Goal: Check status: Check status

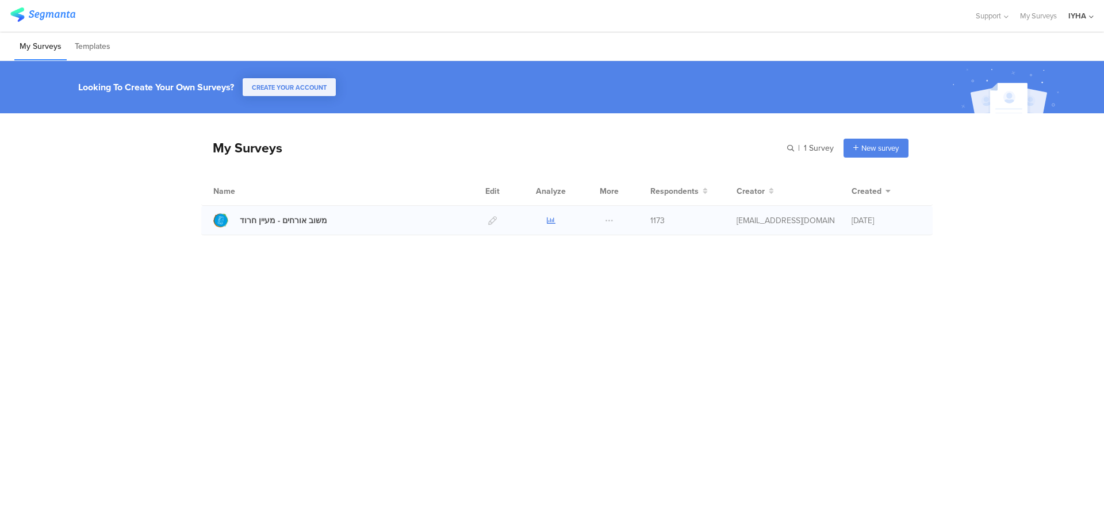
click at [552, 221] on icon at bounding box center [551, 220] width 9 height 9
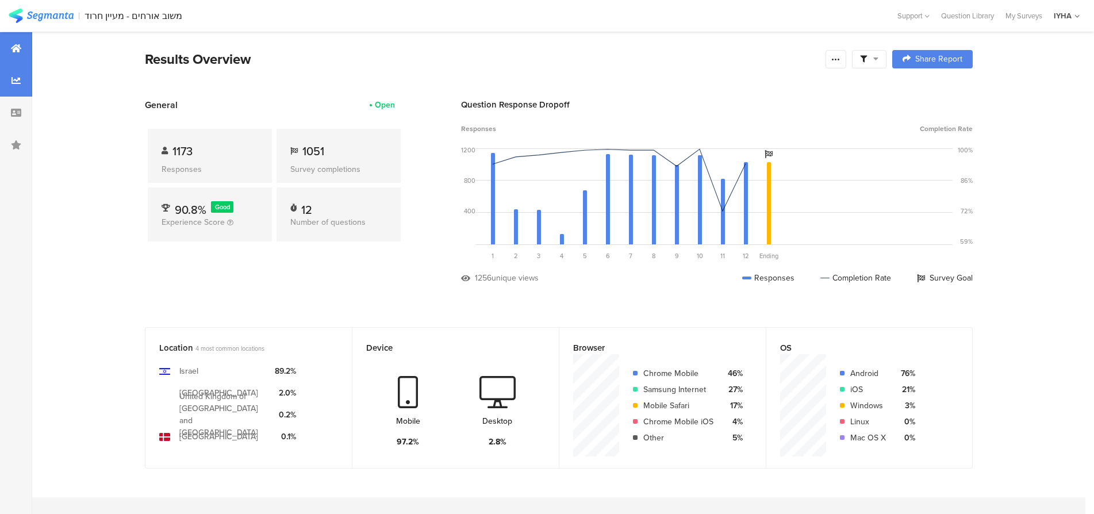
click at [18, 80] on icon at bounding box center [15, 80] width 9 height 9
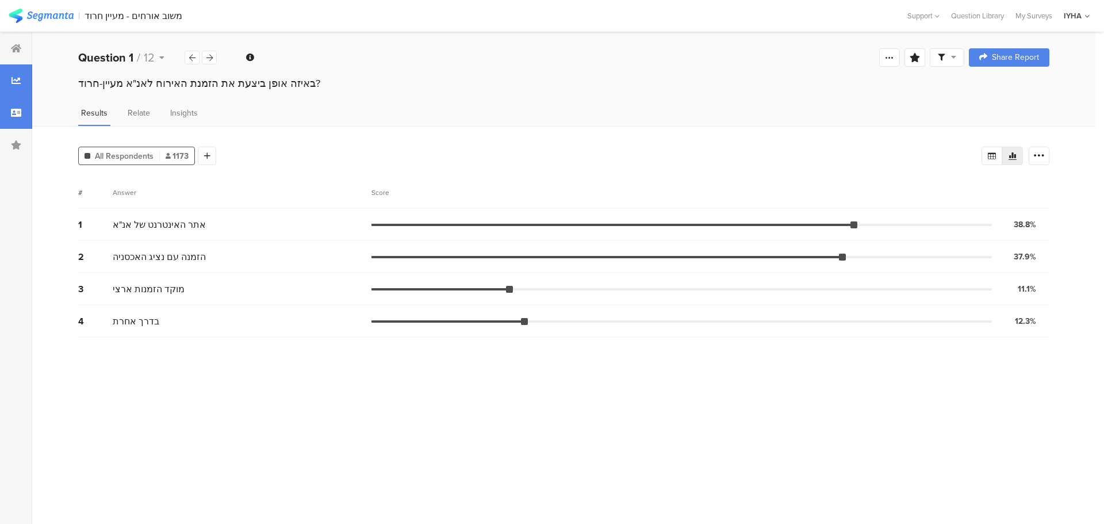
click at [16, 112] on icon at bounding box center [16, 112] width 10 height 9
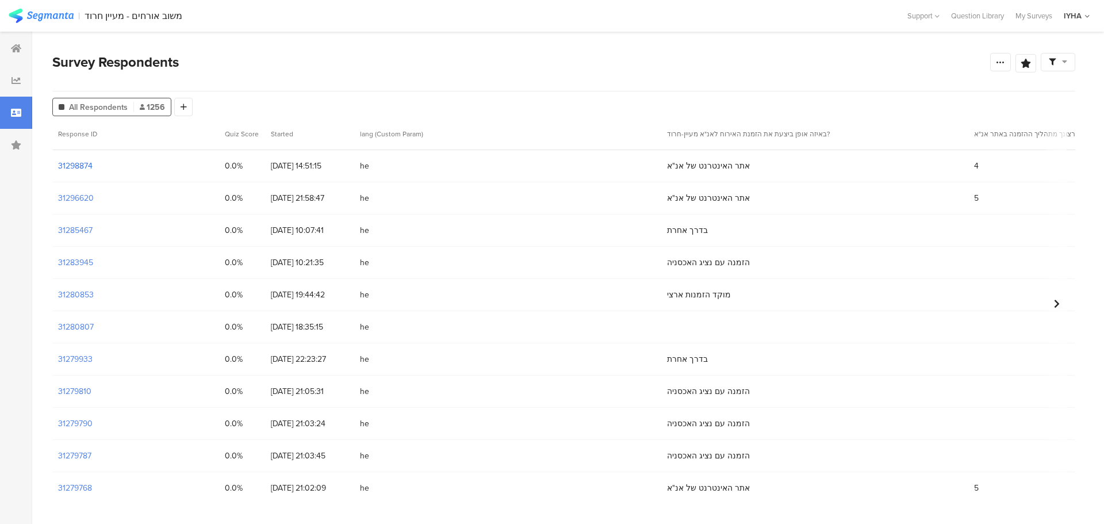
click at [83, 169] on section "31298874" at bounding box center [75, 166] width 34 height 12
